Goal: Communication & Community: Answer question/provide support

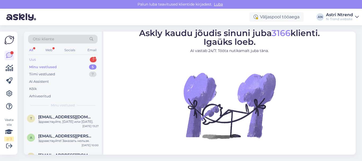
click at [96, 60] on div "Uus 1" at bounding box center [62, 59] width 69 height 7
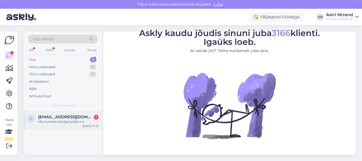
click at [63, 121] on div "Mis number kindad sobib 4 a" at bounding box center [68, 121] width 60 height 5
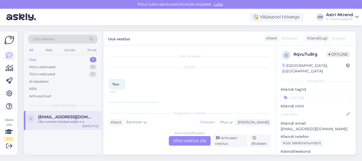
scroll to position [16, 0]
click at [181, 141] on div "Estonian to Russian Võta vestlus üle" at bounding box center [190, 141] width 42 height 10
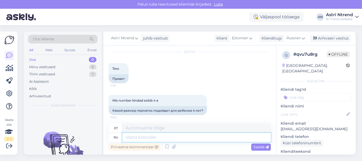
click at [152, 138] on textarea at bounding box center [196, 137] width 148 height 9
type textarea "Какая"
type textarea "Milline"
type textarea "Какая фи"
type textarea "Mis f"
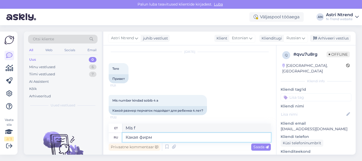
type textarea "Какая фирма"
type textarea "Milline ettevõte?"
type textarea "Какая фирма:"
type textarea "Milline ettevõte:"
type textarea "Какая фирма"
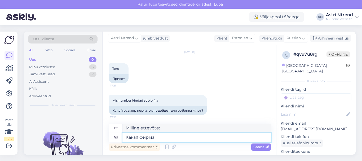
type textarea "Milline ettevõte?"
type textarea "Какая фирма?"
click at [257, 150] on div "Saada" at bounding box center [261, 146] width 20 height 7
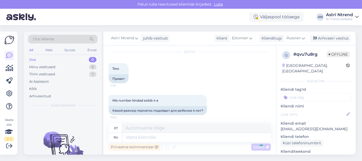
scroll to position [50, 0]
